Goal: Navigation & Orientation: Find specific page/section

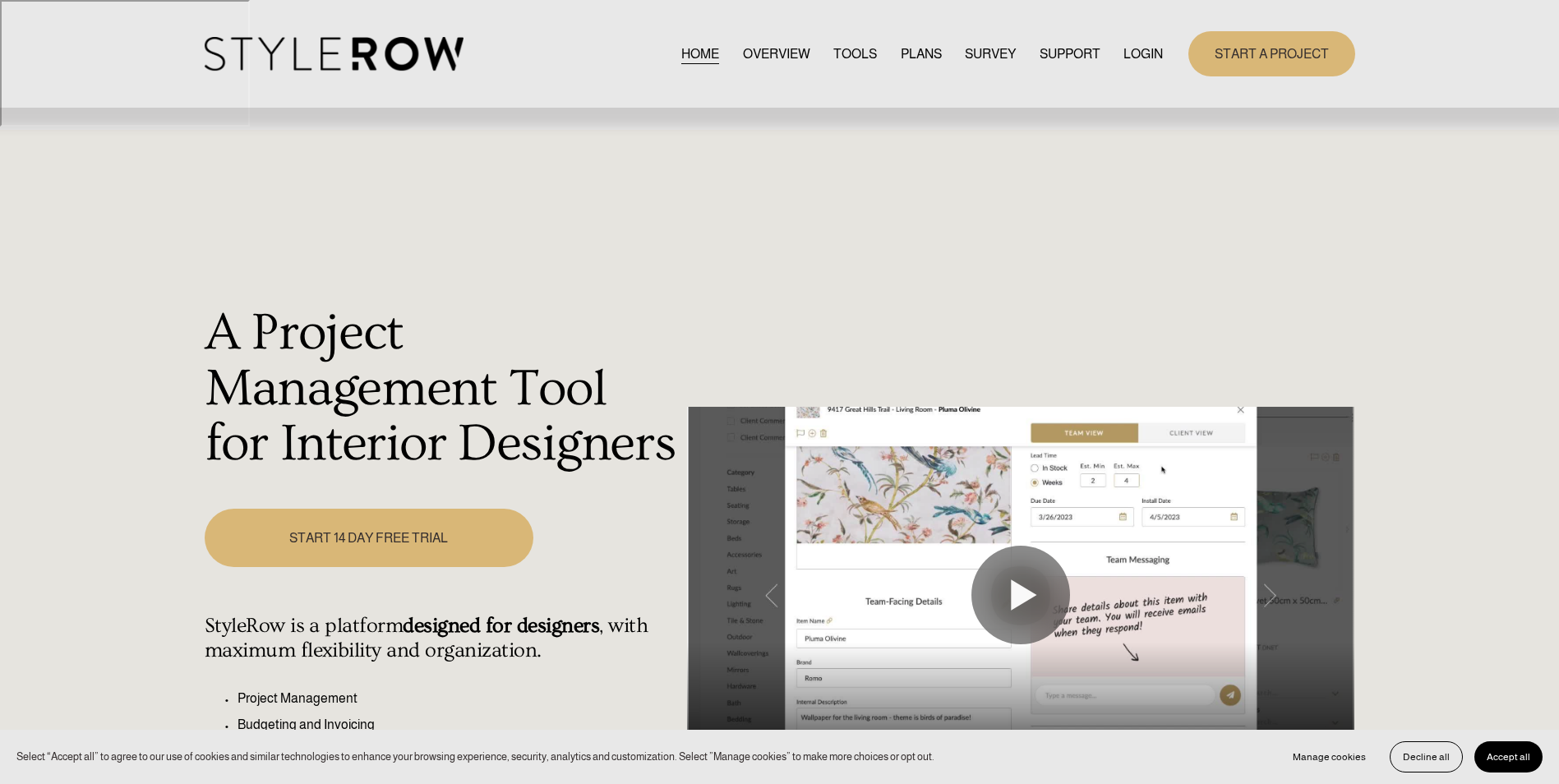
click at [1144, 50] on link "LOGIN" at bounding box center [1144, 53] width 40 height 22
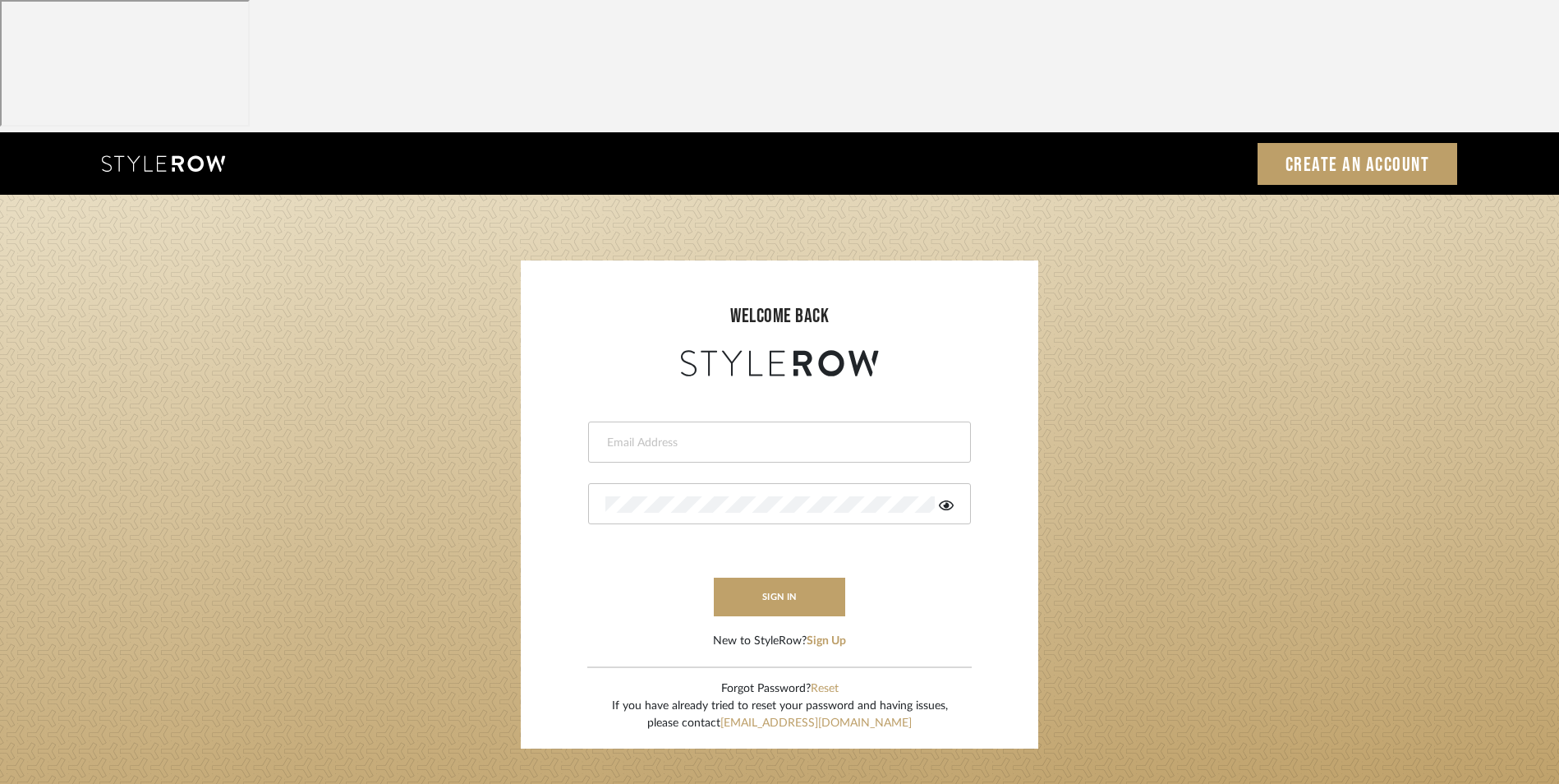
click at [663, 434] on input "email" at bounding box center [778, 442] width 344 height 16
type input "info@dmaestheticsdecor.com"
click at [604, 483] on div at bounding box center [780, 503] width 382 height 41
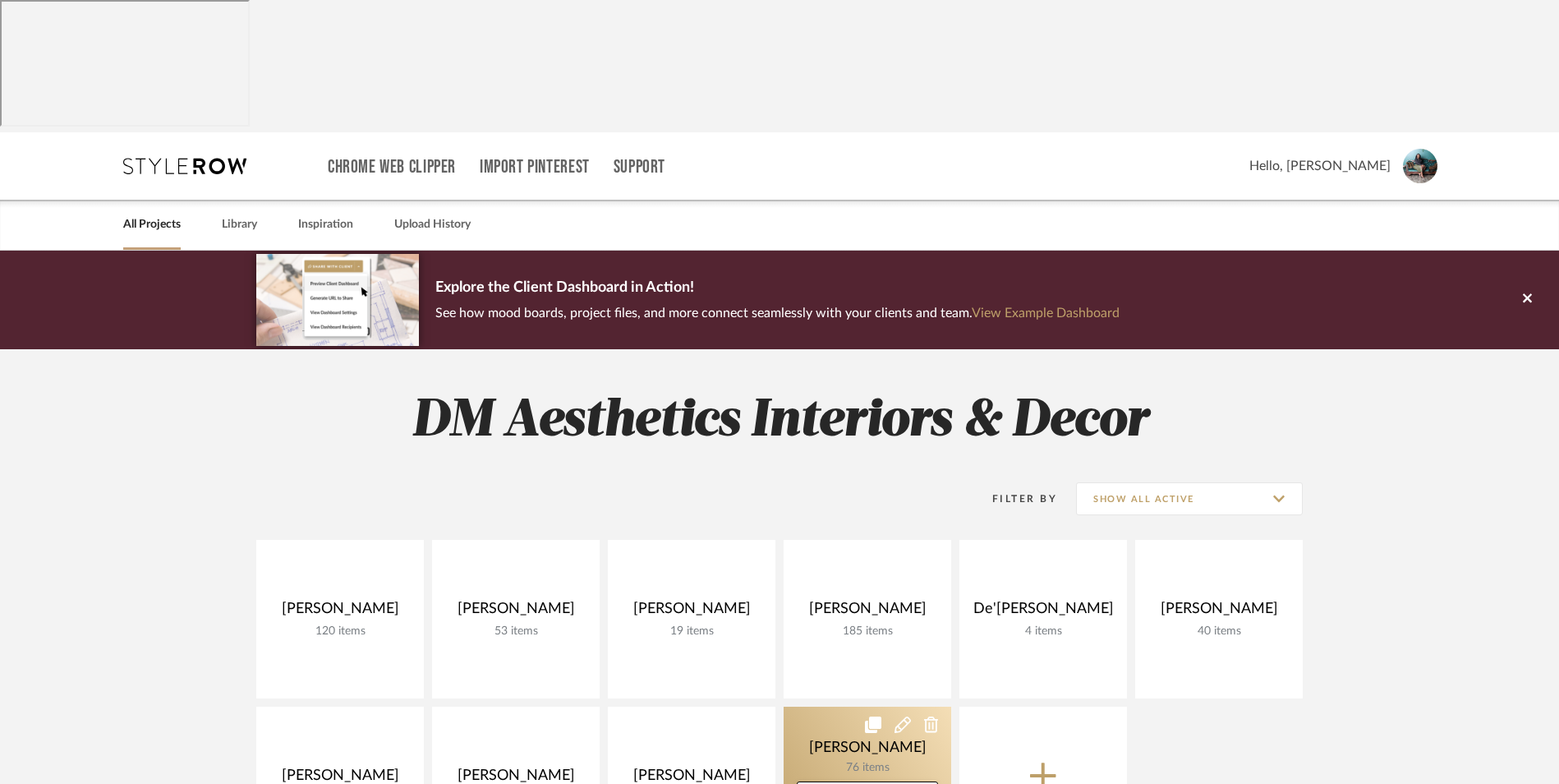
click at [852, 706] on link at bounding box center [867, 785] width 168 height 159
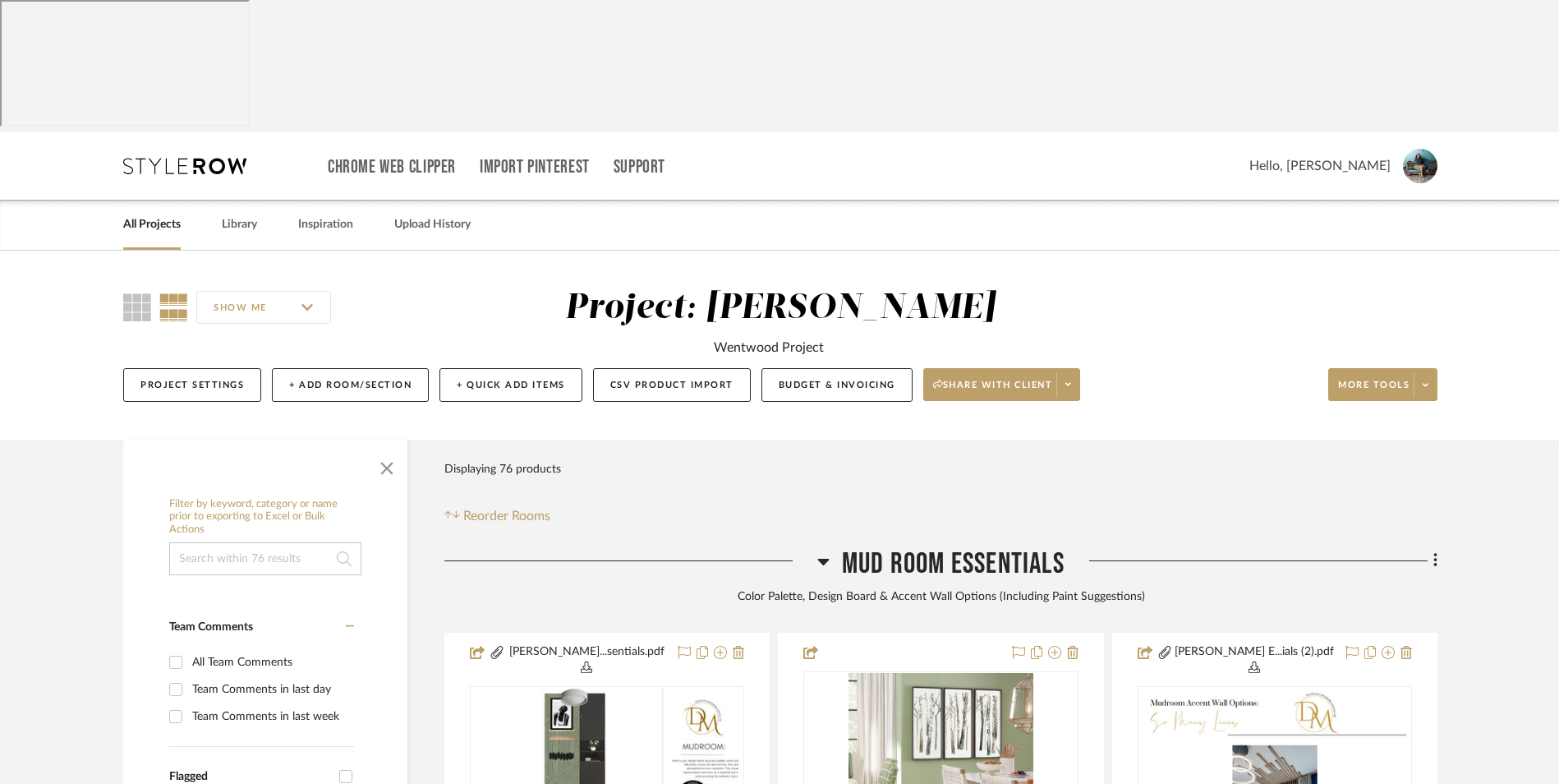
click at [822, 558] on icon at bounding box center [824, 561] width 12 height 6
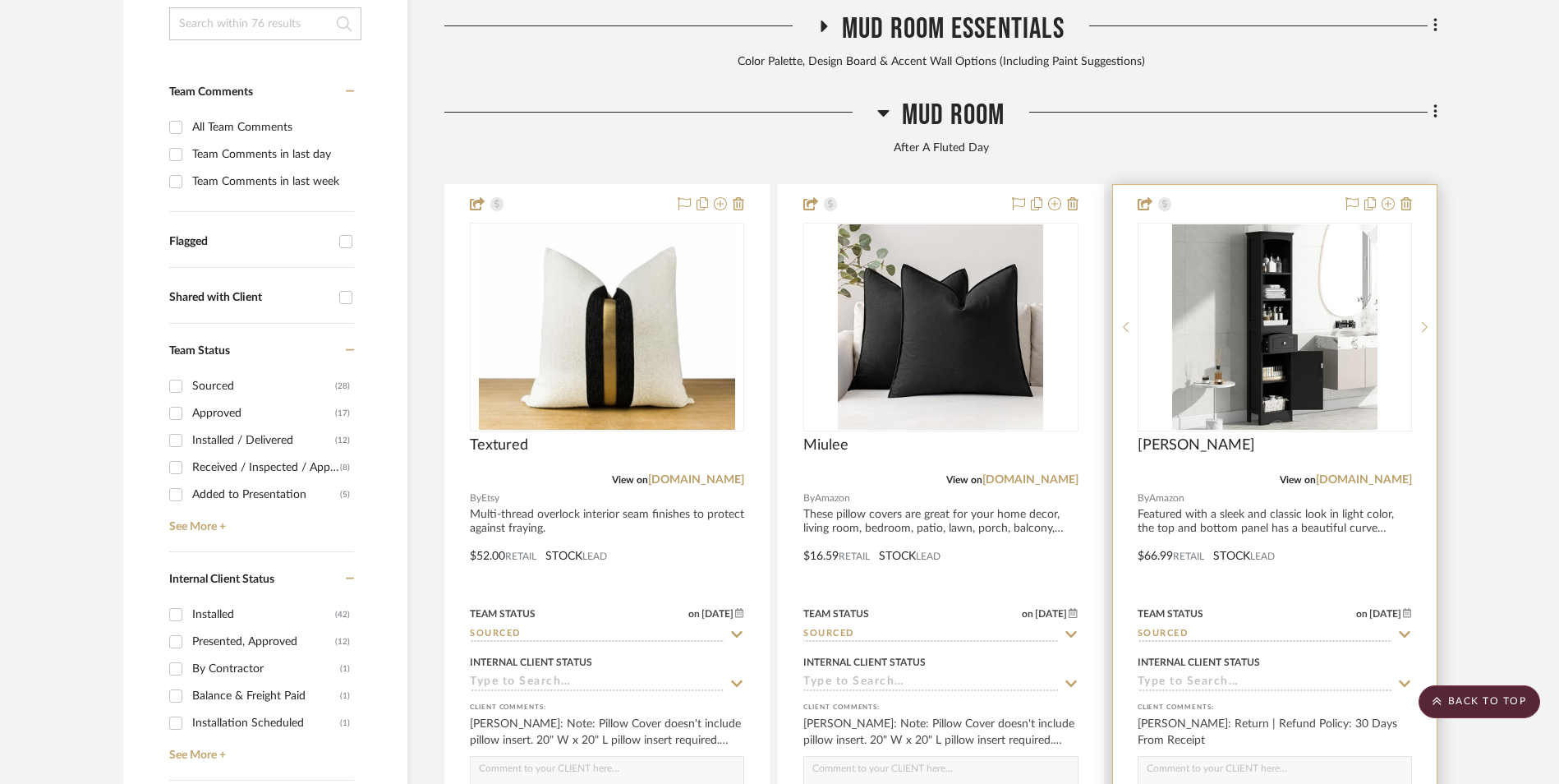
scroll to position [575, 0]
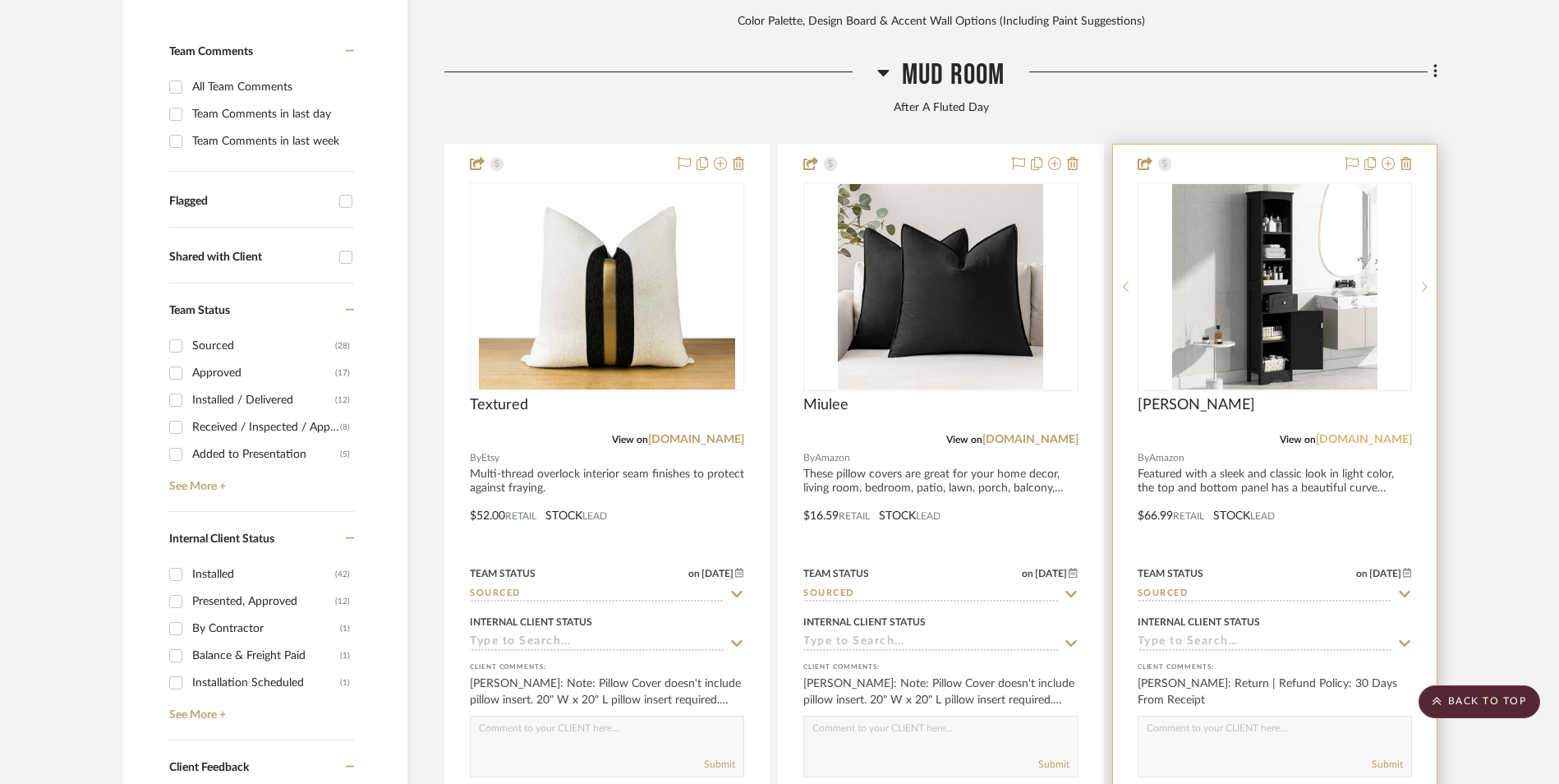
click at [1382, 434] on link "[DOMAIN_NAME]" at bounding box center [1364, 440] width 96 height 12
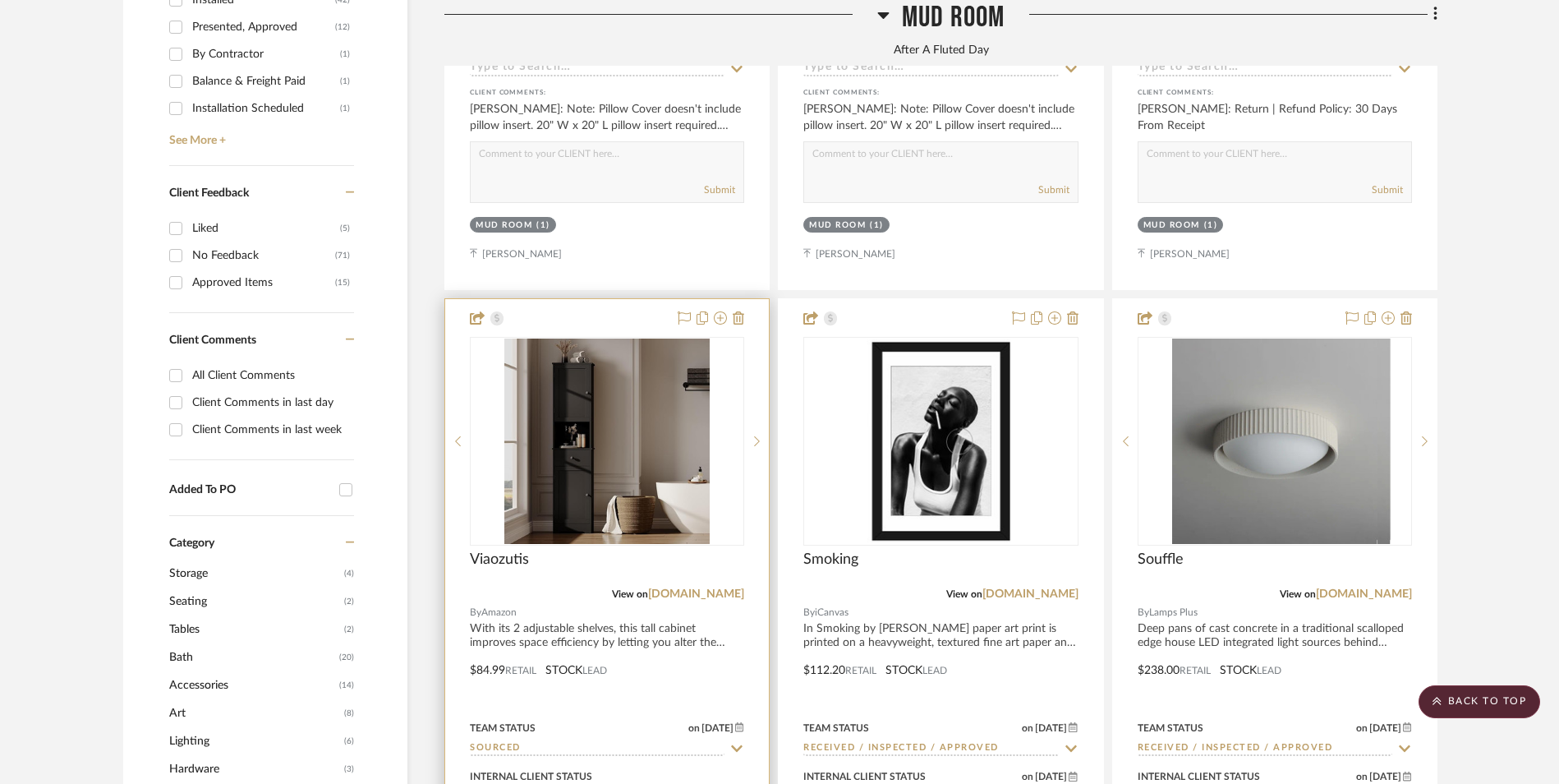
scroll to position [1150, 0]
click at [703, 587] on link "[DOMAIN_NAME]" at bounding box center [696, 593] width 96 height 12
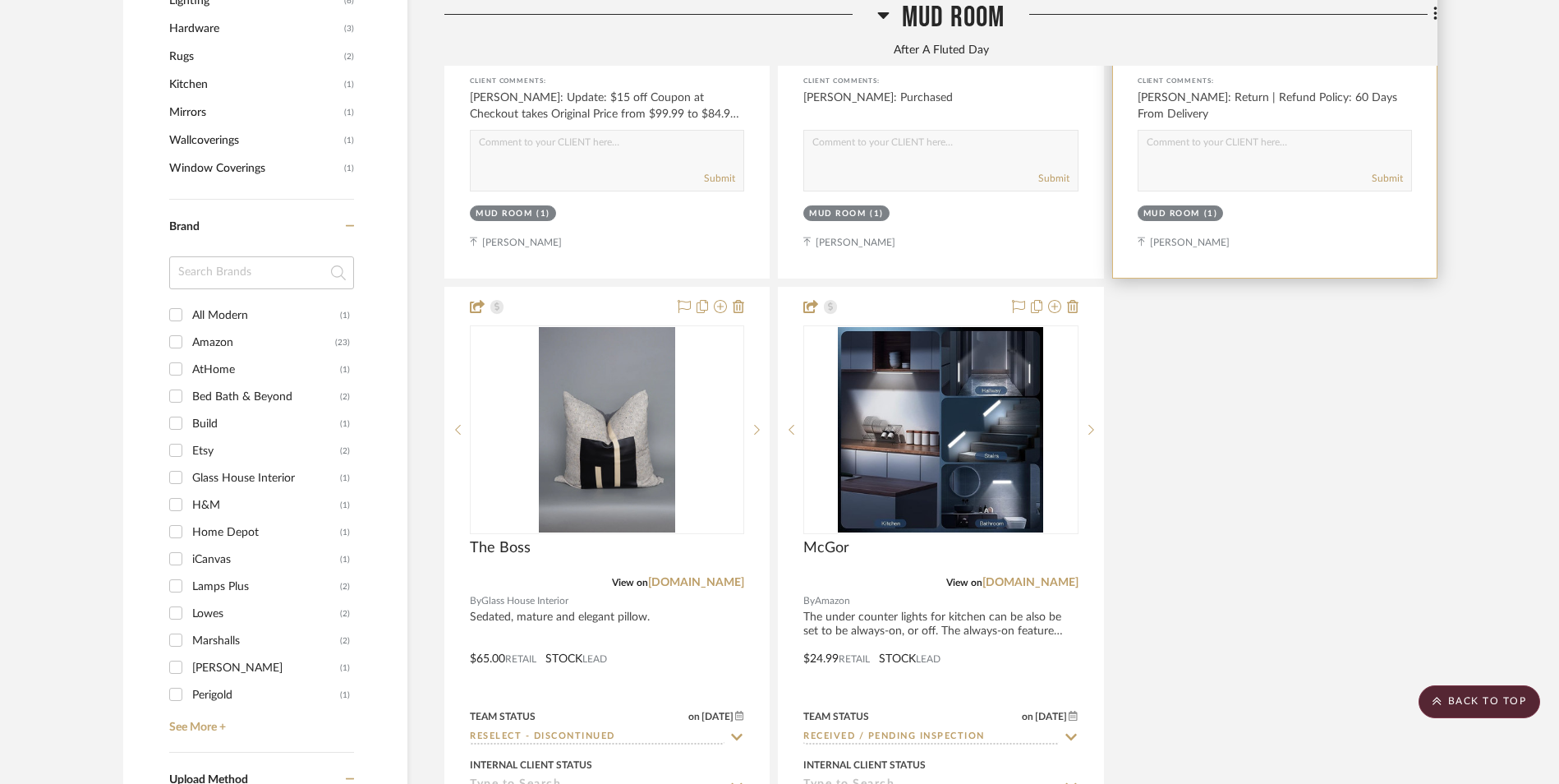
scroll to position [2054, 0]
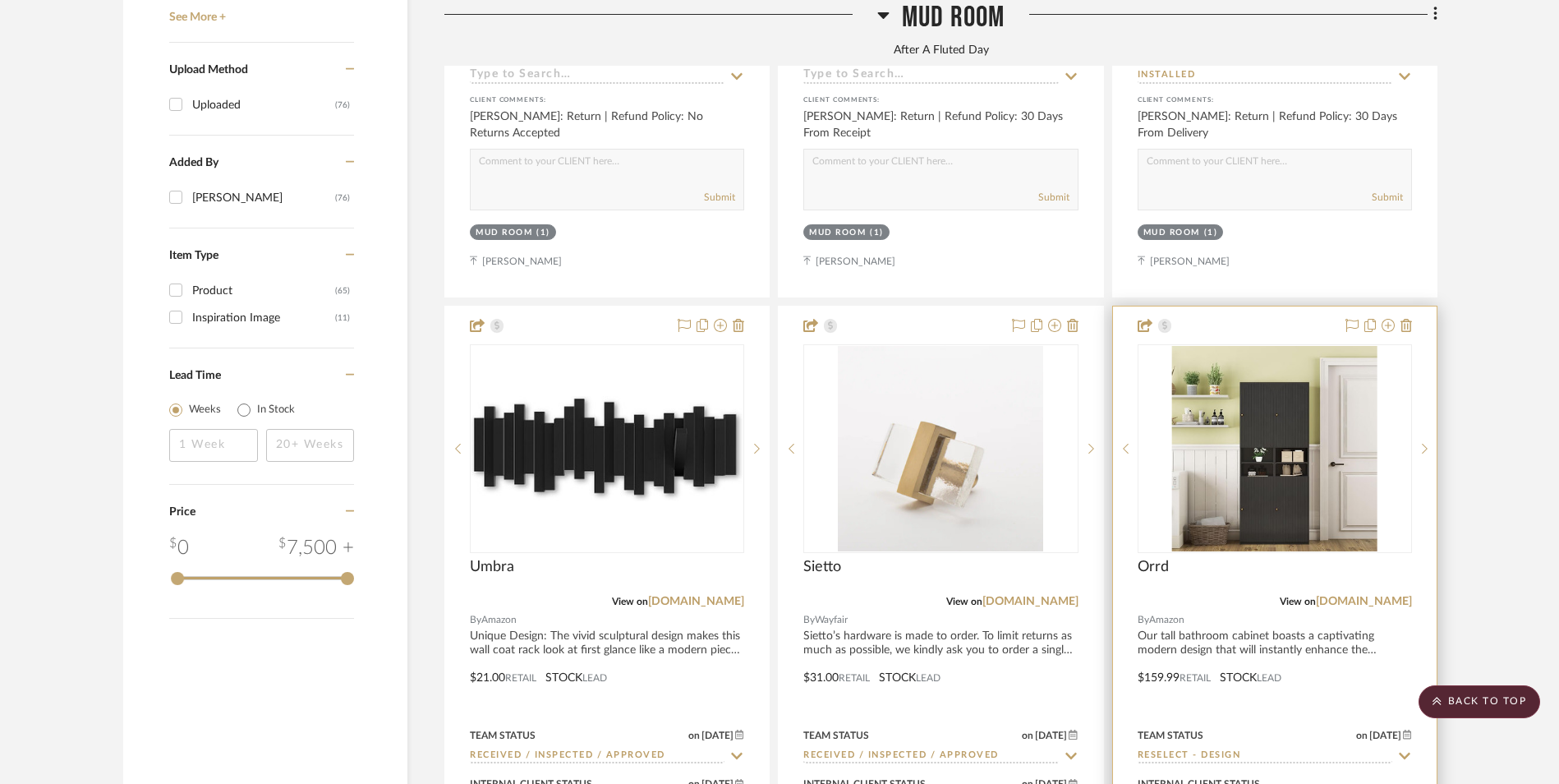
scroll to position [2628, 0]
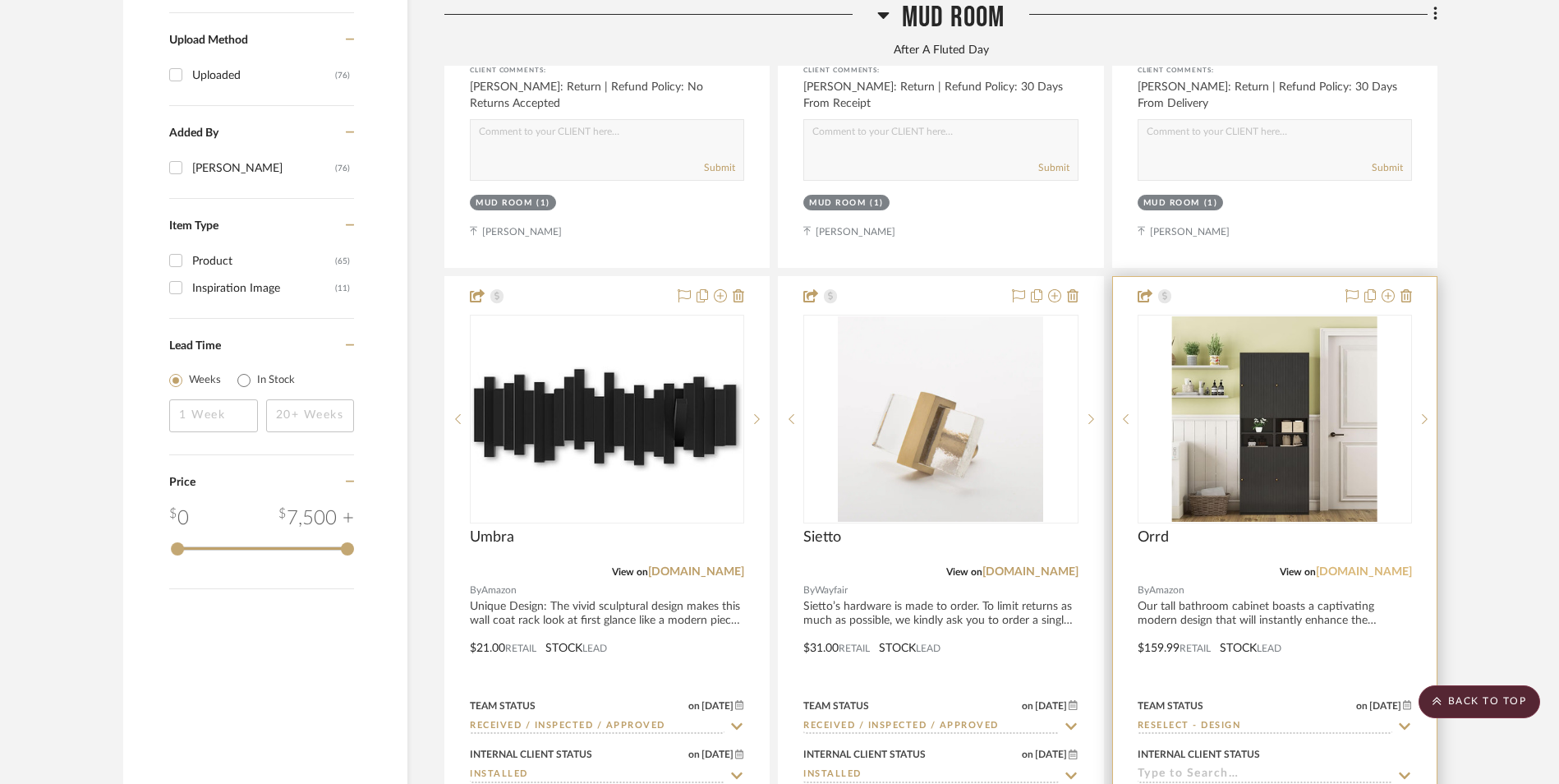
click at [1363, 566] on link "[DOMAIN_NAME]" at bounding box center [1364, 572] width 96 height 12
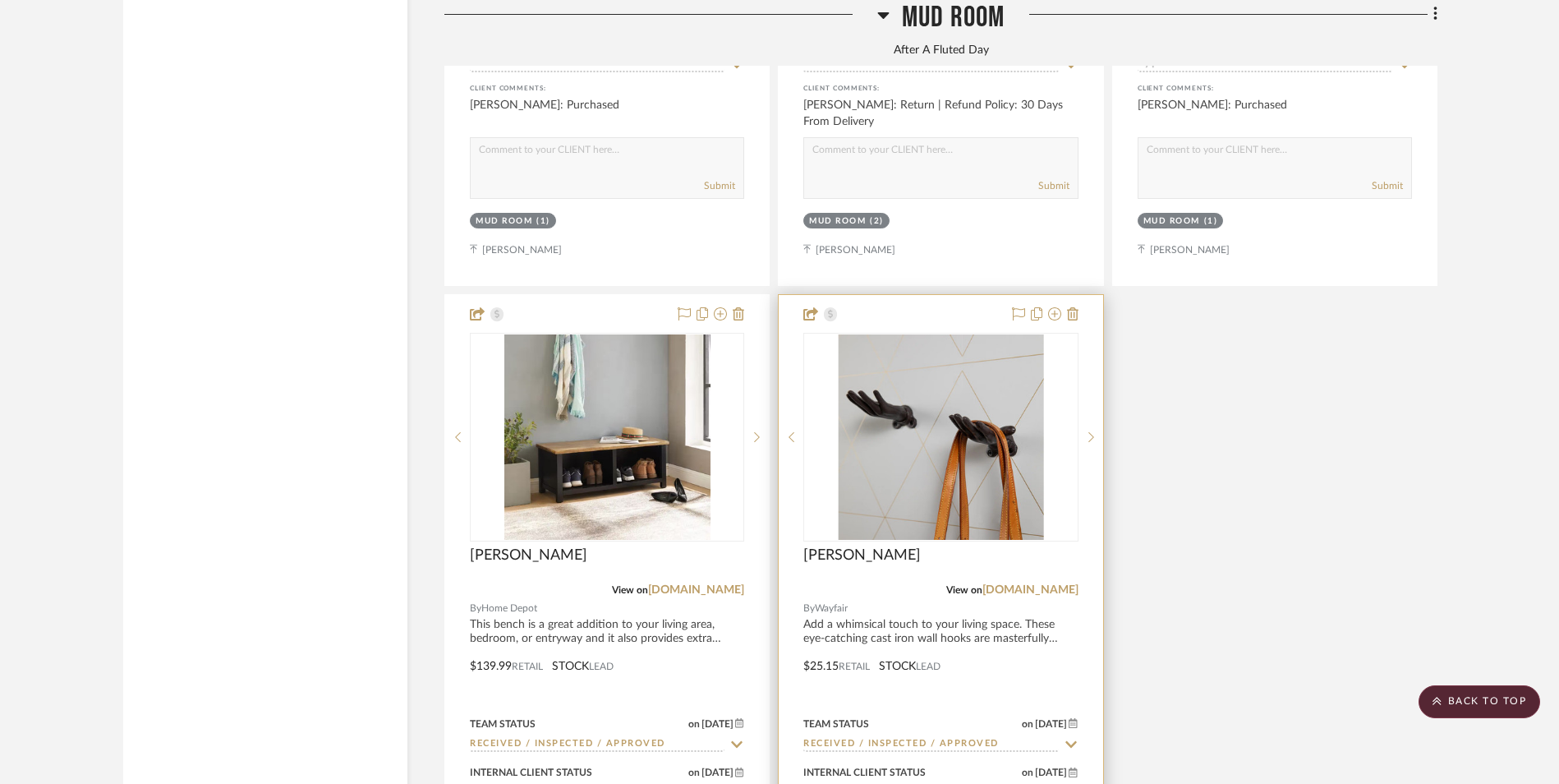
scroll to position [3368, 0]
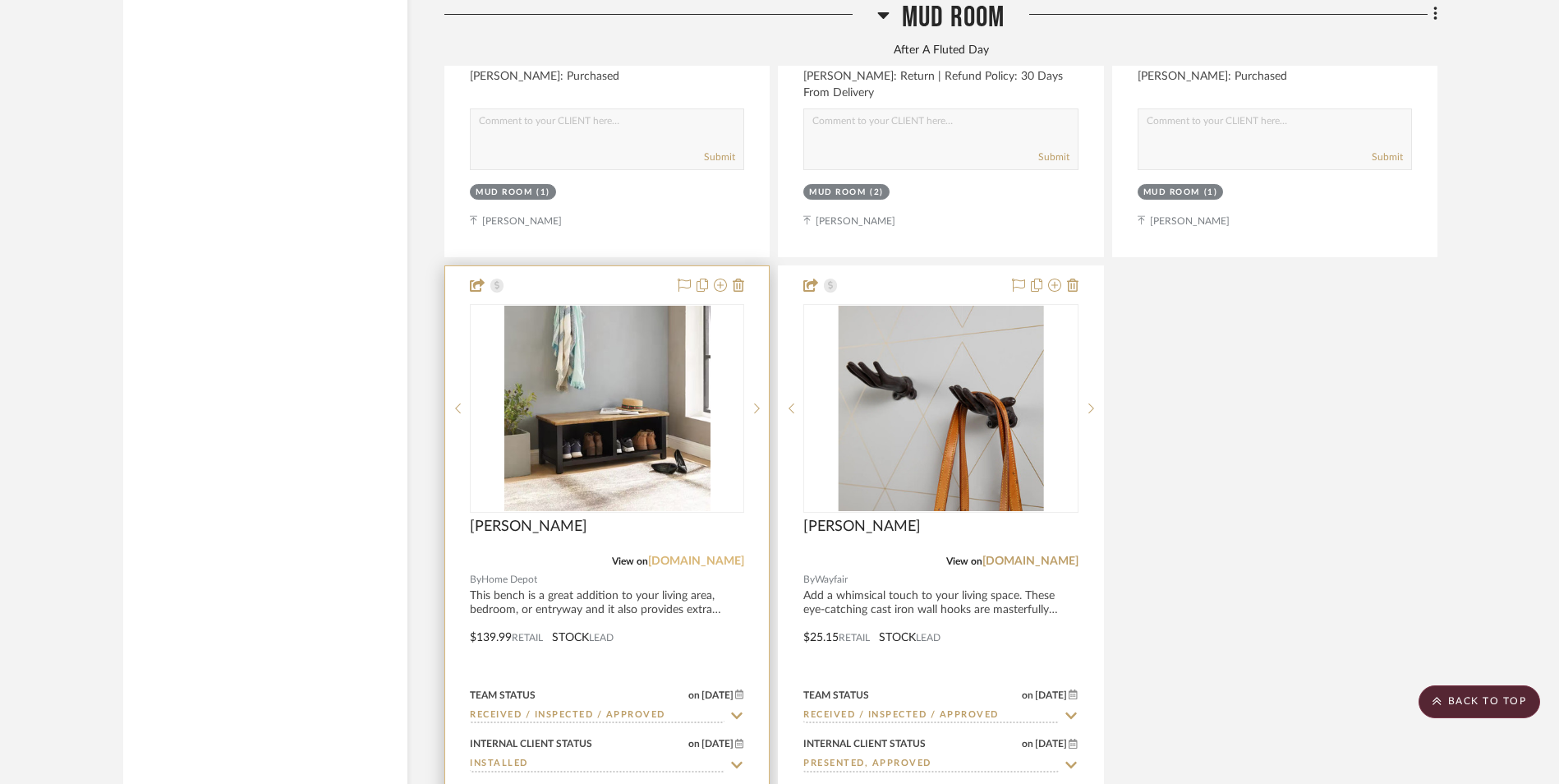
click at [721, 556] on link "[DOMAIN_NAME]" at bounding box center [696, 561] width 96 height 12
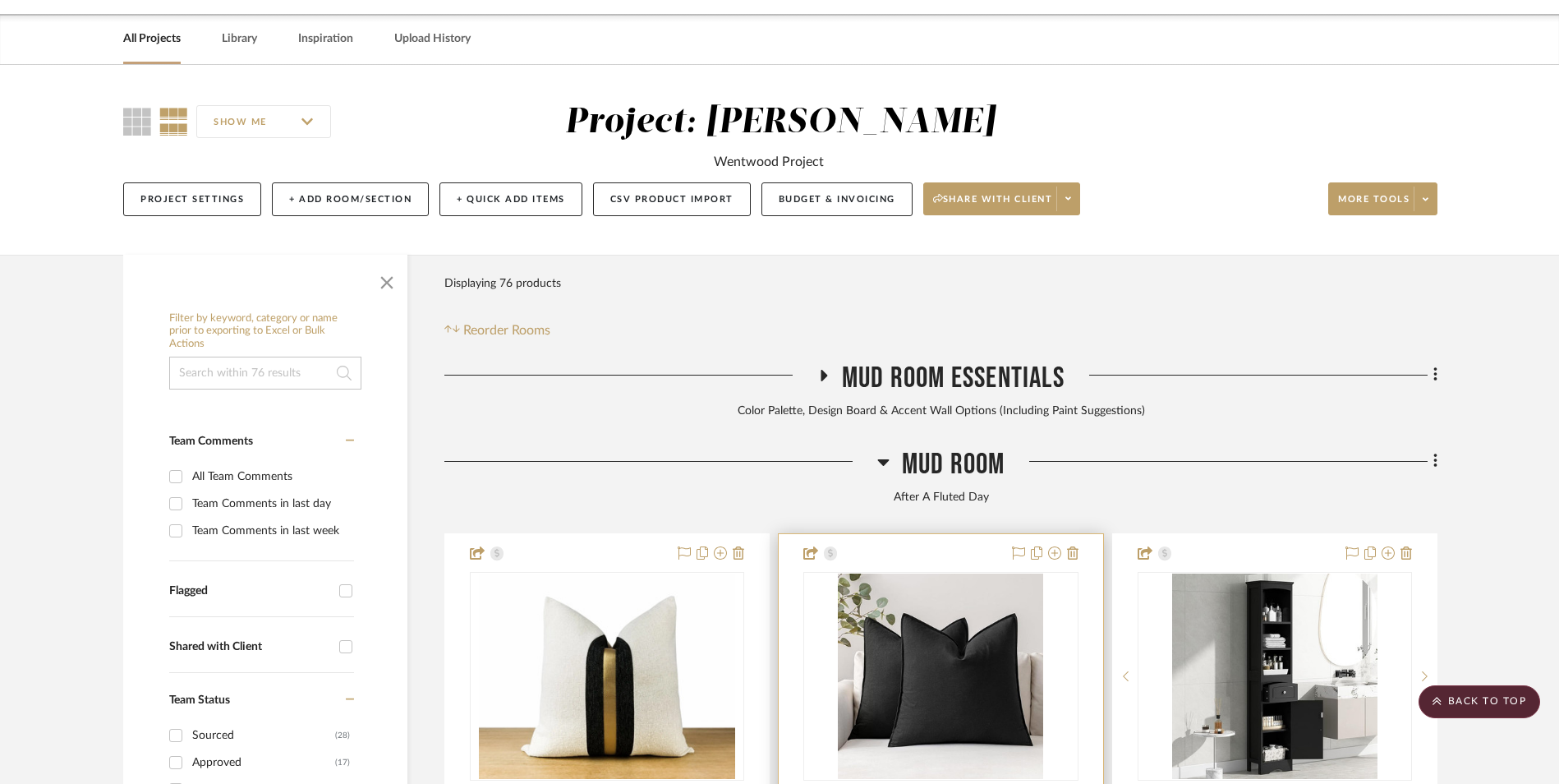
scroll to position [164, 0]
